Goal: Browse casually

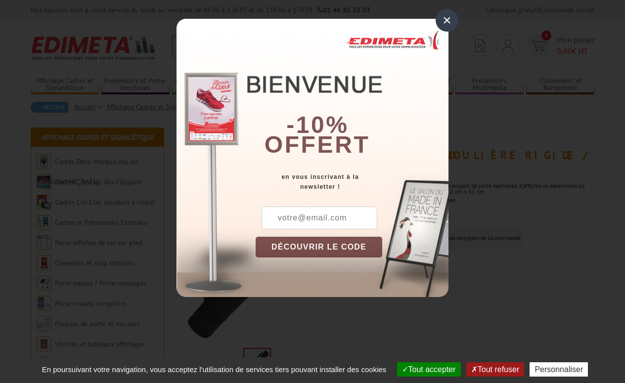
click at [450, 25] on div "×" at bounding box center [446, 20] width 23 height 23
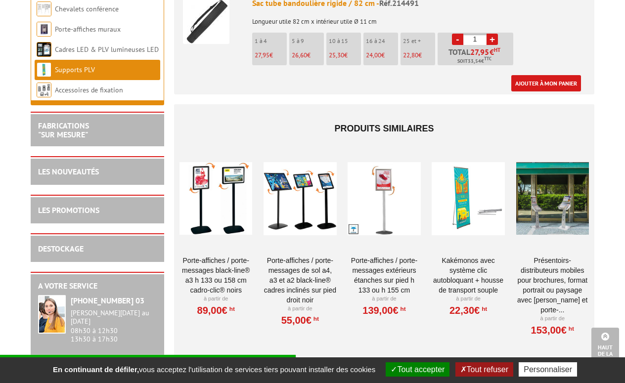
scroll to position [420, 0]
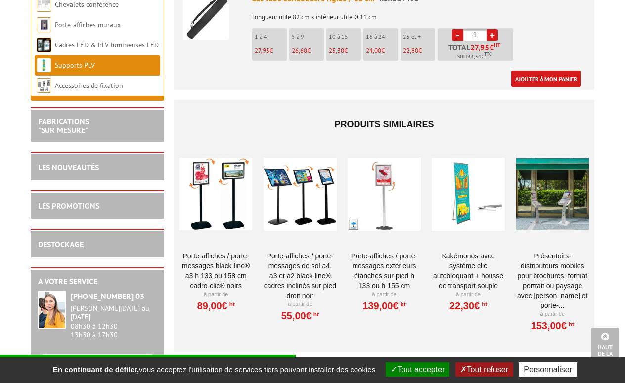
click at [83, 244] on link "DESTOCKAGE" at bounding box center [60, 244] width 45 height 10
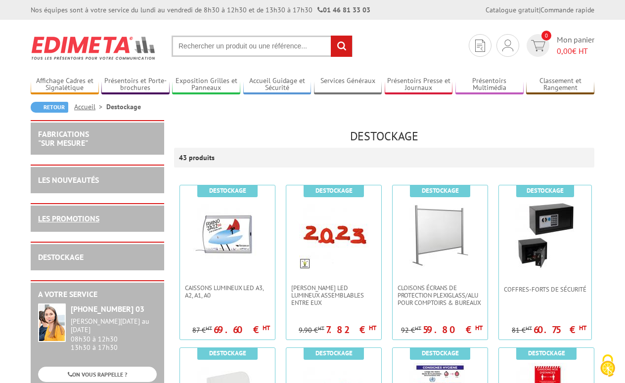
click at [86, 220] on link "LES PROMOTIONS" at bounding box center [68, 218] width 61 height 10
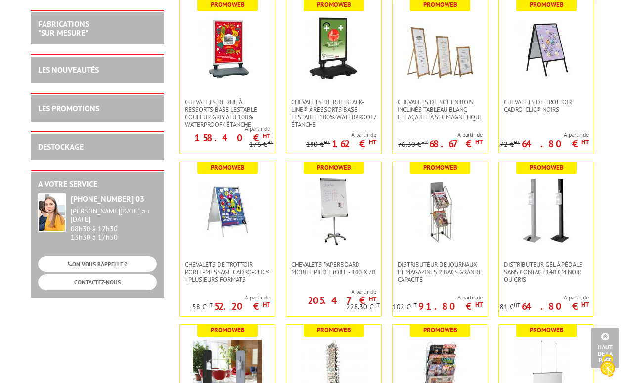
scroll to position [509, 0]
